Goal: Task Accomplishment & Management: Manage account settings

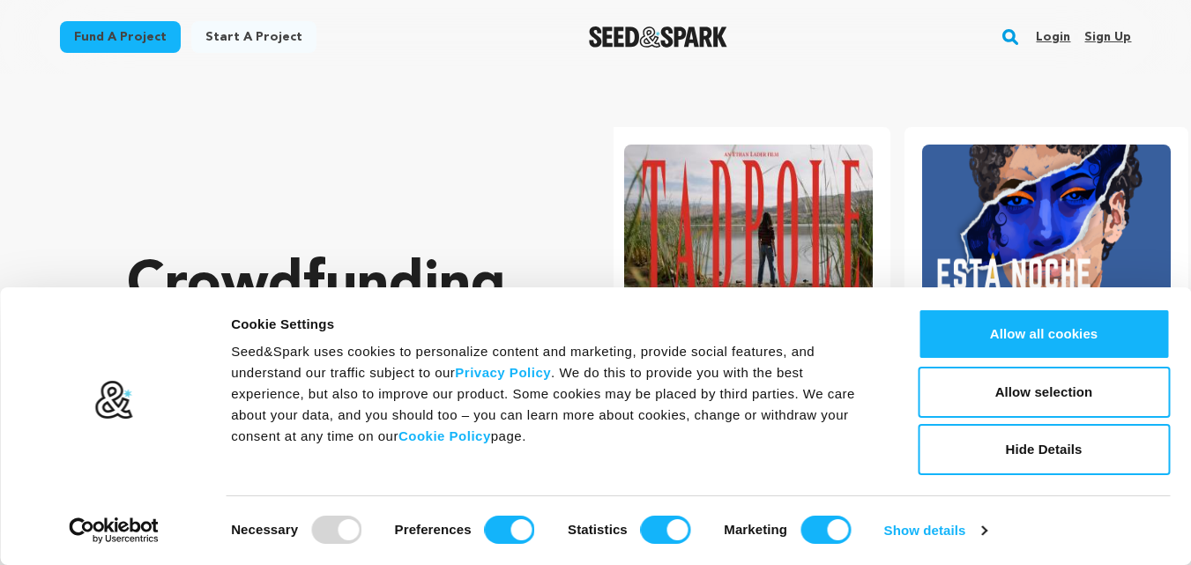
scroll to position [0, 312]
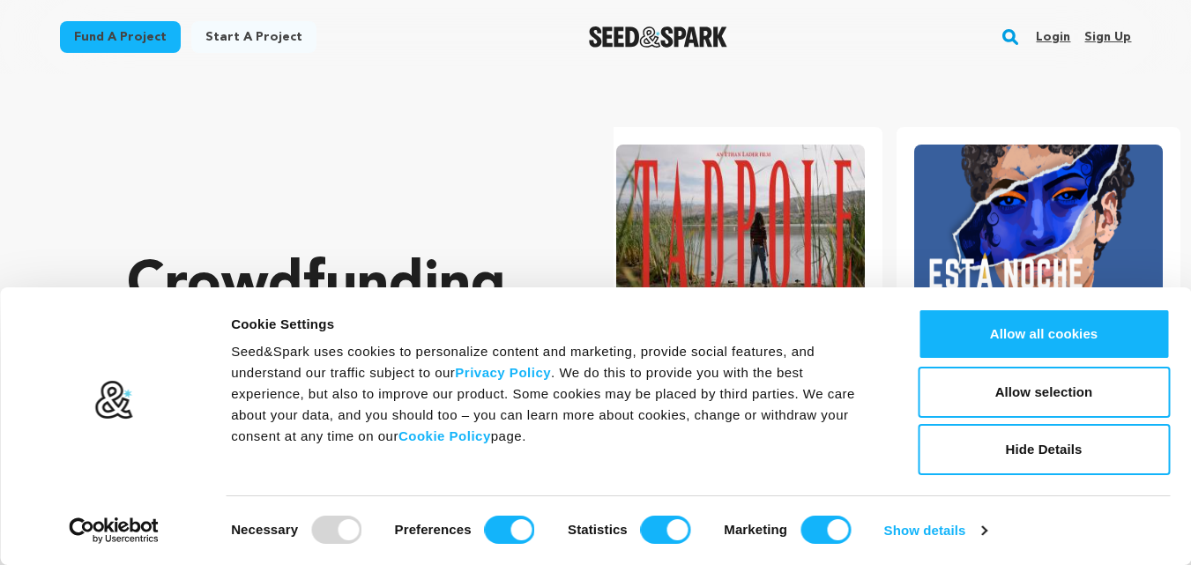
click at [1053, 31] on link "Login" at bounding box center [1053, 37] width 34 height 28
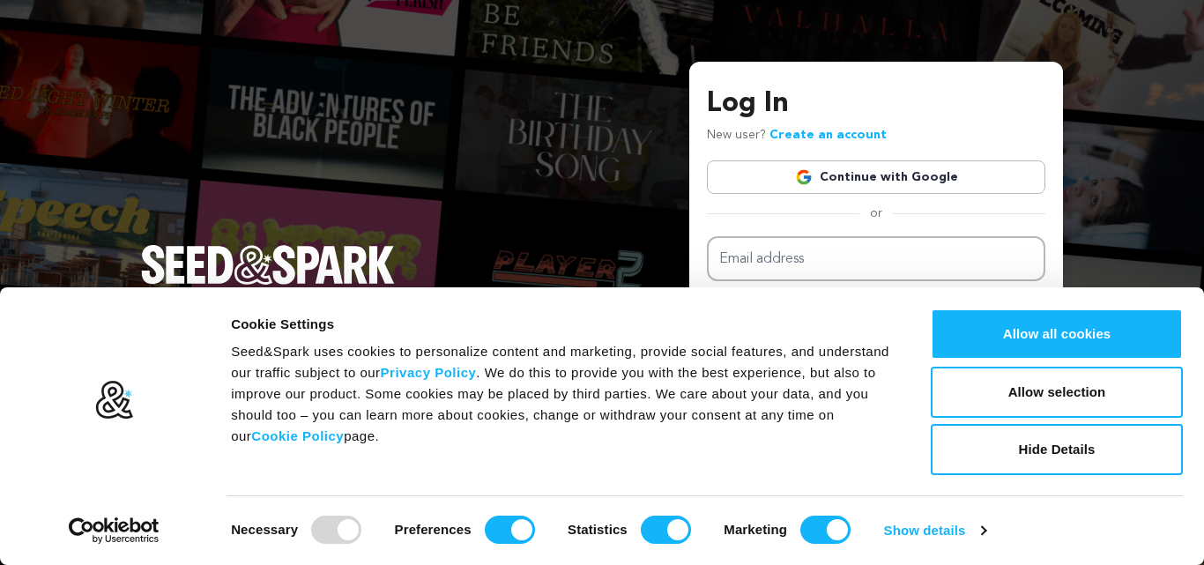
click at [922, 179] on link "Continue with Google" at bounding box center [876, 176] width 338 height 33
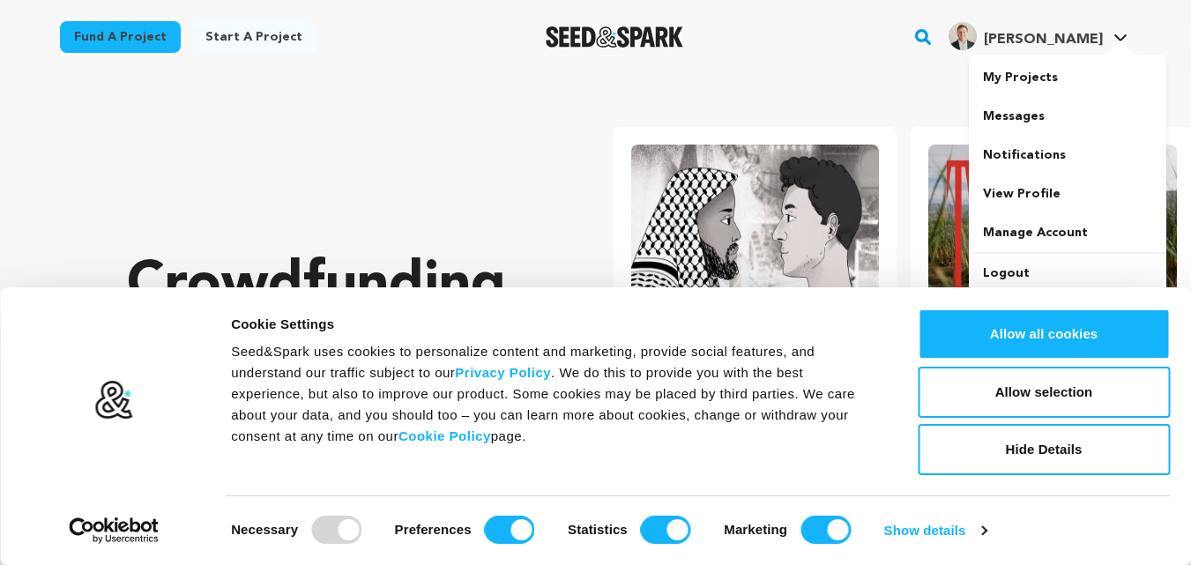
click at [1099, 46] on span "[PERSON_NAME]" at bounding box center [1043, 40] width 119 height 14
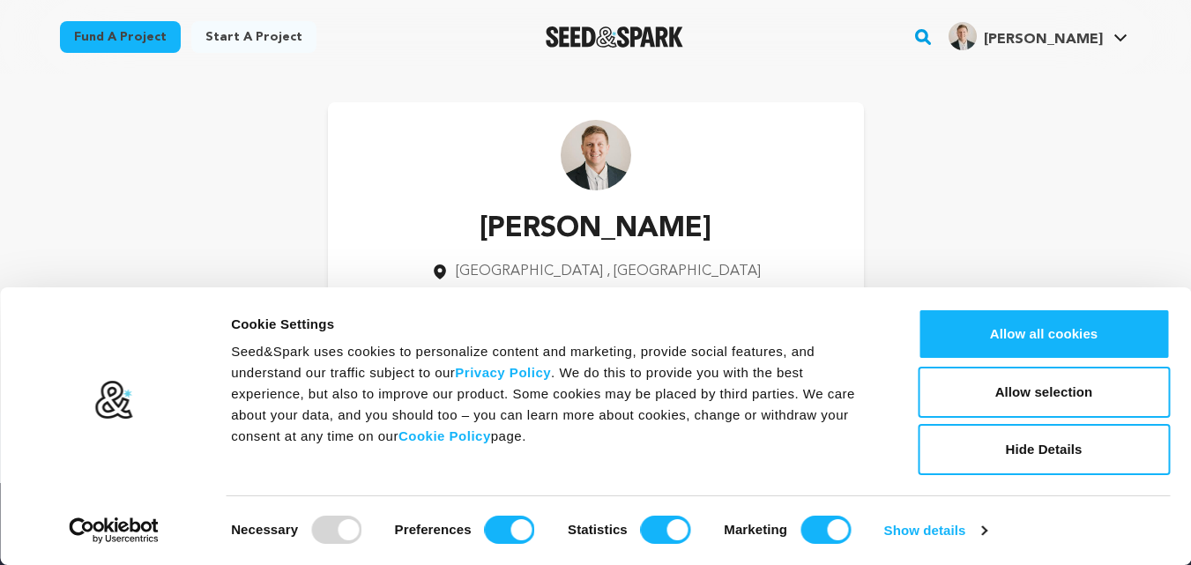
click at [993, 129] on div "Abdul Jalil Kingston upon Hull , England Manage Account" at bounding box center [596, 229] width 1072 height 254
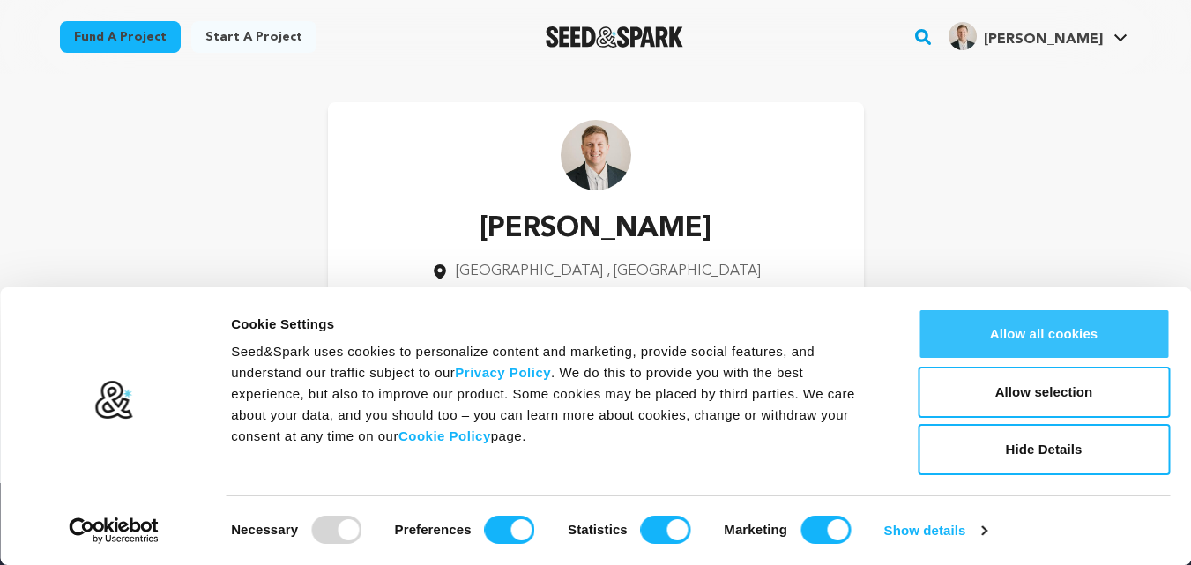
click at [1050, 327] on button "Allow all cookies" at bounding box center [1044, 334] width 252 height 51
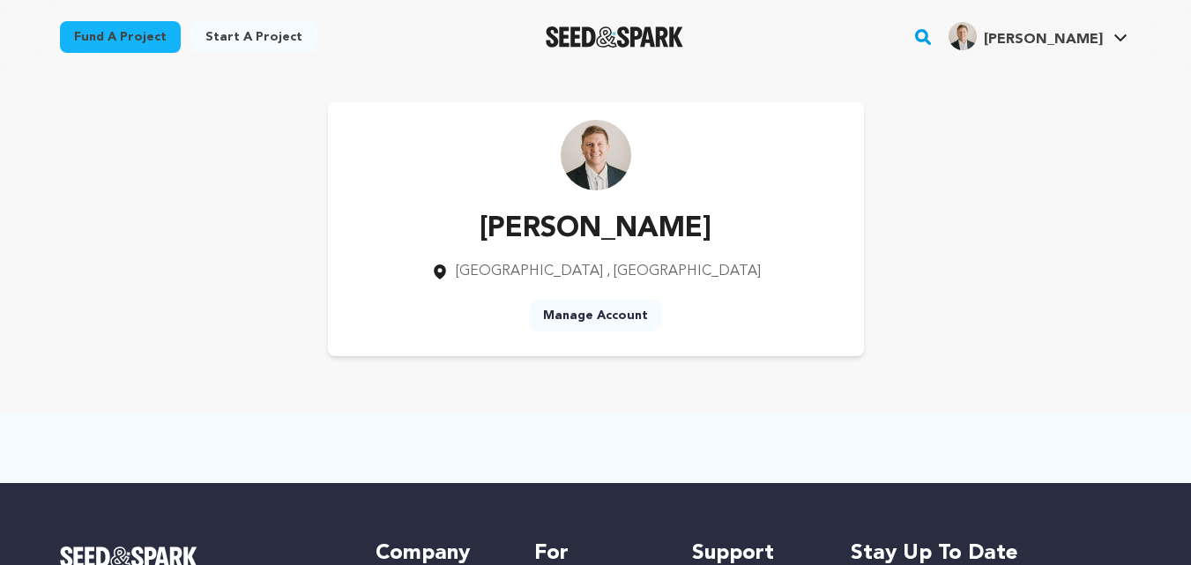
click at [600, 316] on link "Manage Account" at bounding box center [595, 316] width 133 height 32
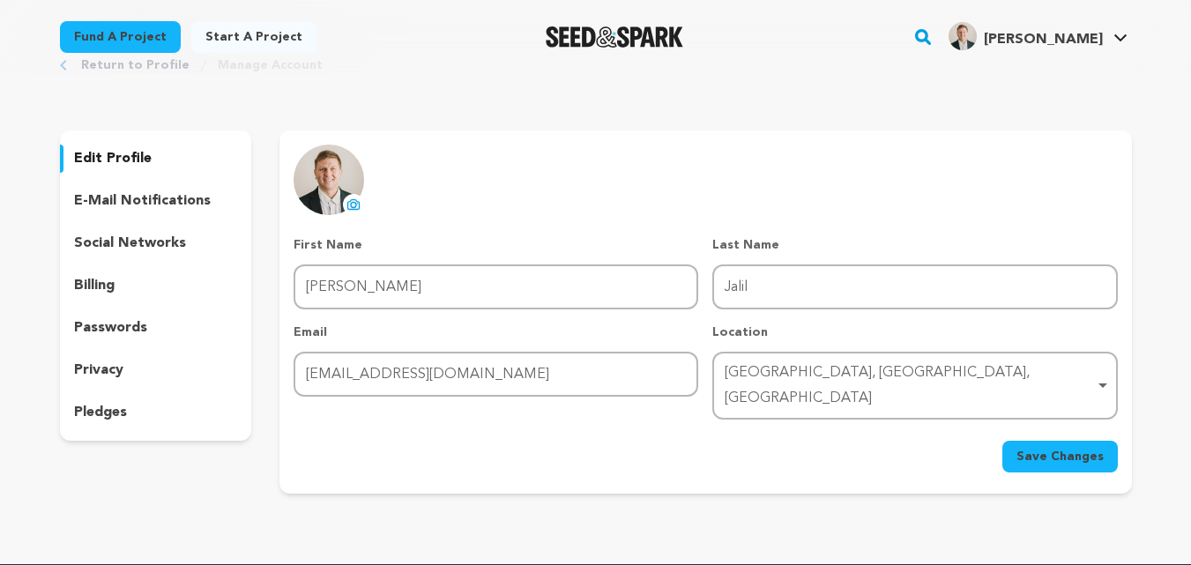
scroll to position [59, 0]
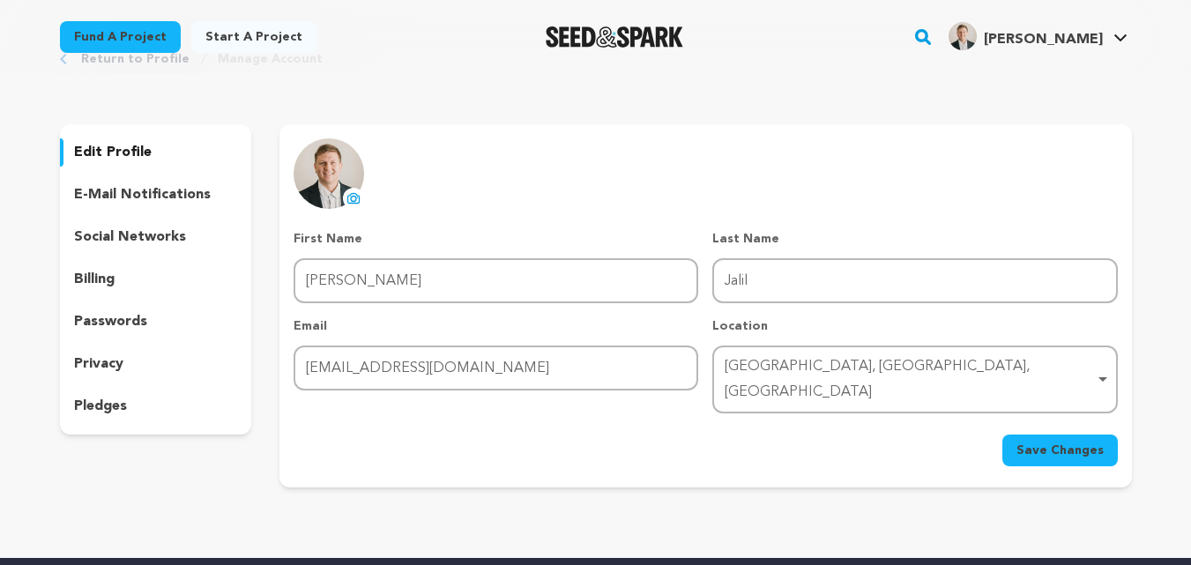
click at [130, 244] on p "social networks" at bounding box center [130, 237] width 112 height 21
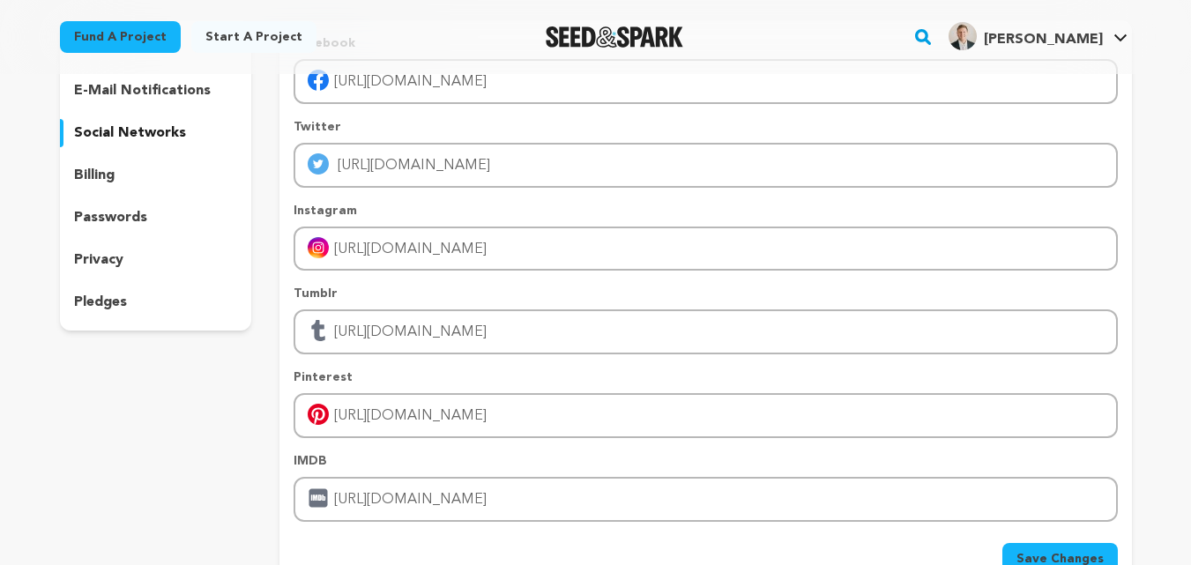
scroll to position [117, 0]
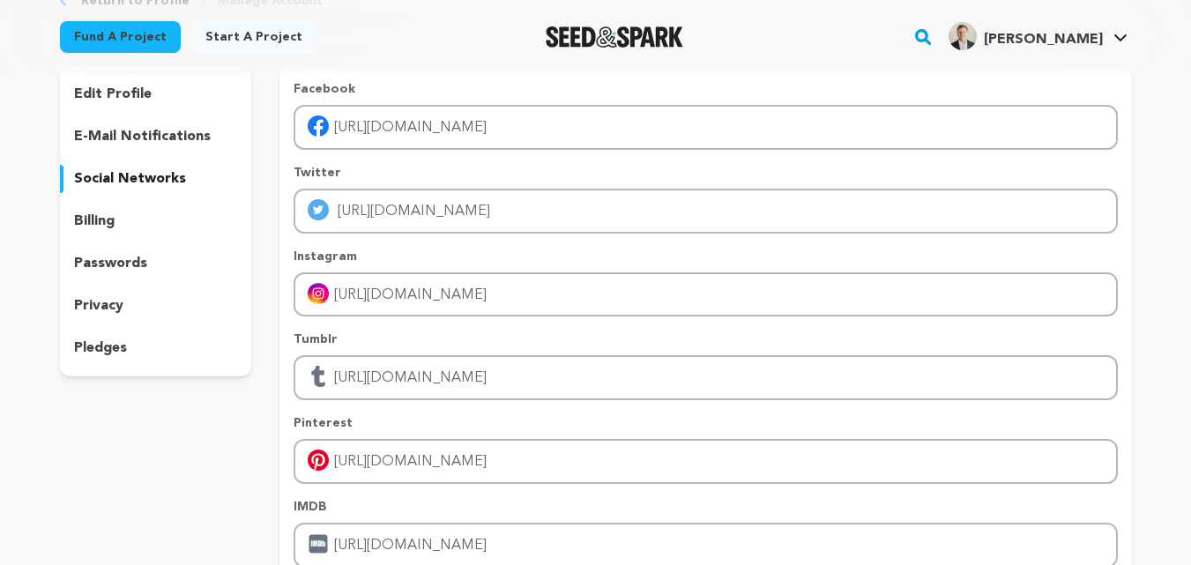
click at [102, 98] on p "edit profile" at bounding box center [113, 94] width 78 height 21
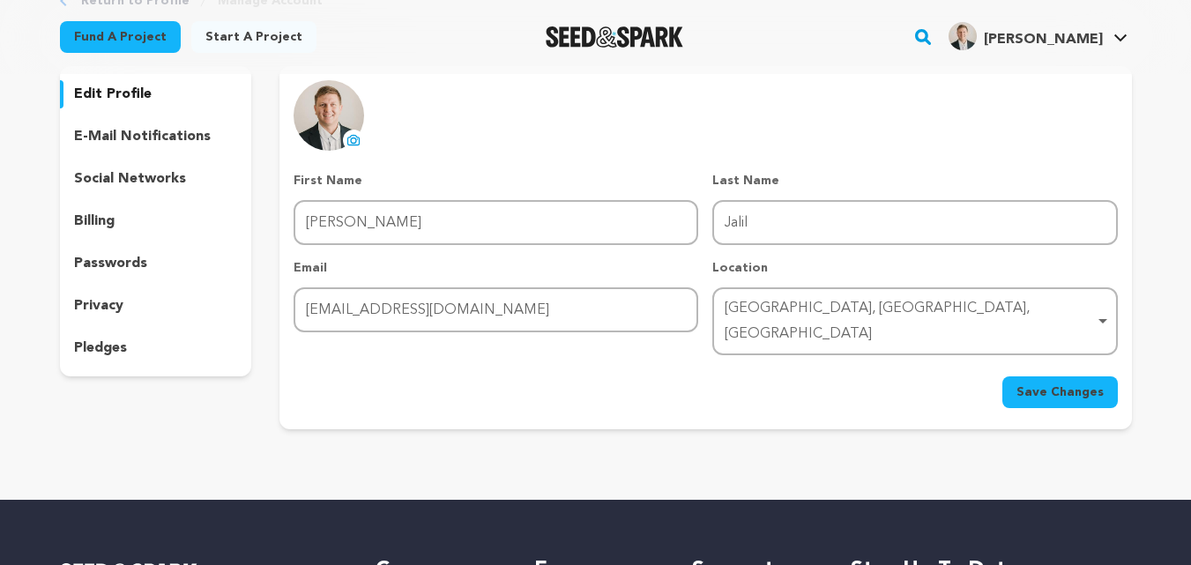
click at [109, 99] on p "edit profile" at bounding box center [113, 94] width 78 height 21
click at [124, 199] on div "edit profile e-mail notifications social networks billing passwords privacy ple…" at bounding box center [156, 221] width 192 height 310
click at [124, 214] on div "billing" at bounding box center [156, 221] width 192 height 28
